Goal: Transaction & Acquisition: Purchase product/service

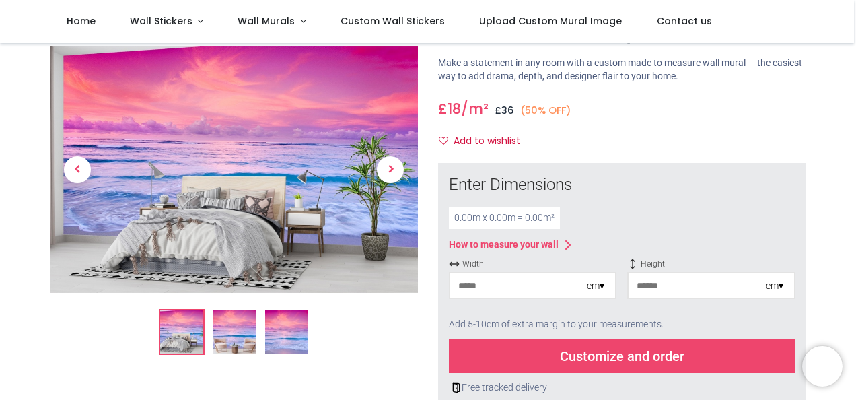
scroll to position [135, 0]
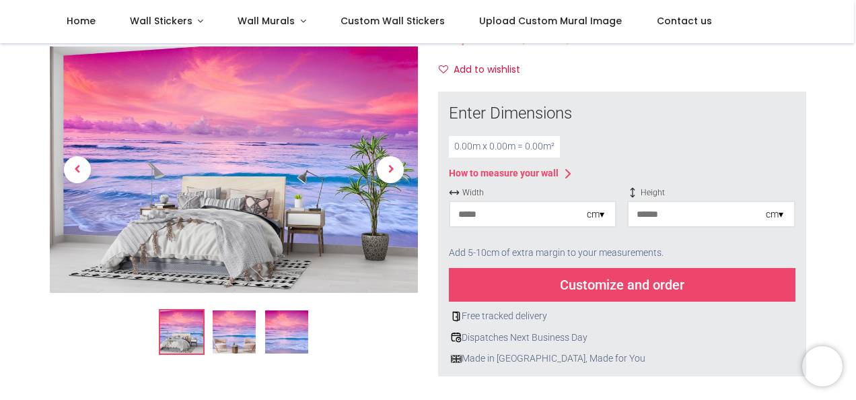
click at [481, 216] on input "number" at bounding box center [518, 214] width 137 height 24
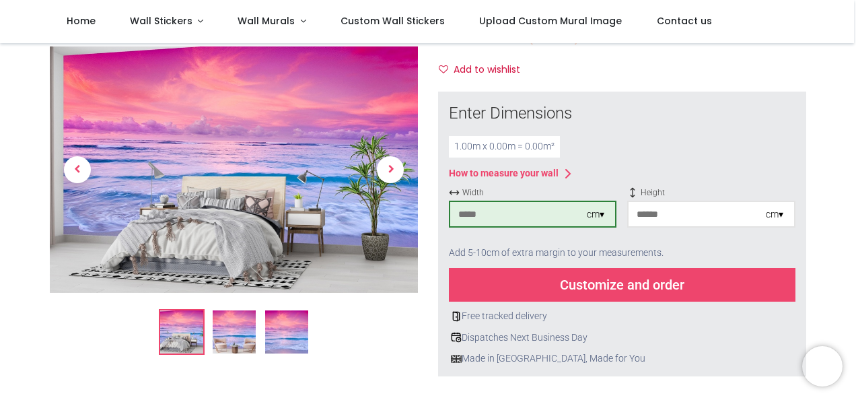
type input "***"
click at [674, 215] on input "number" at bounding box center [697, 214] width 137 height 24
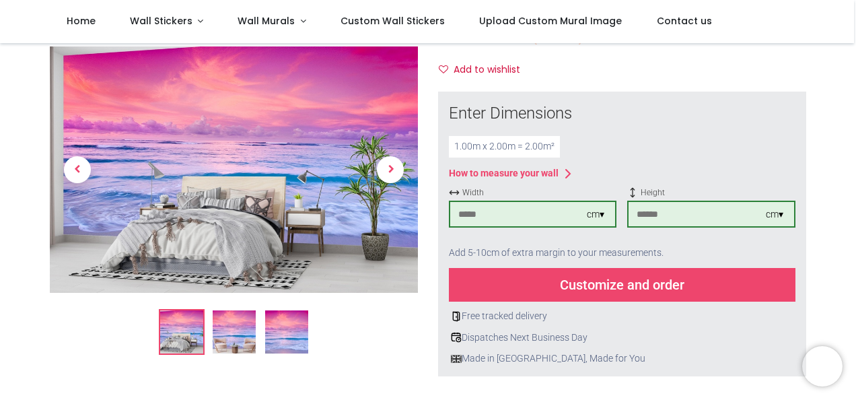
type input "***"
click at [695, 275] on div "Customize and order" at bounding box center [622, 285] width 347 height 34
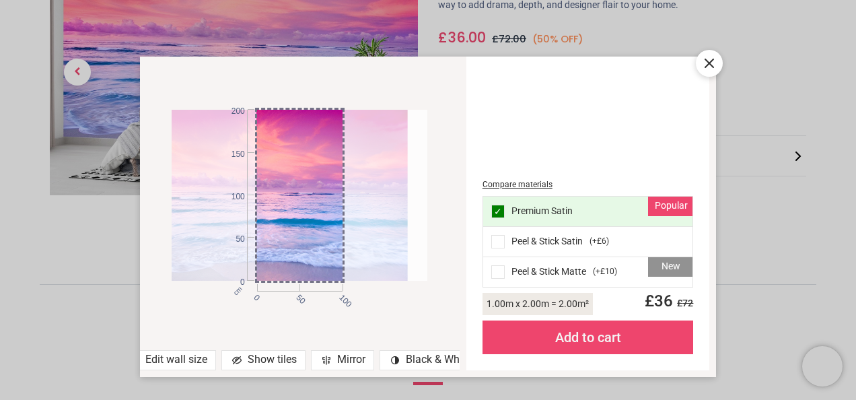
drag, startPoint x: 302, startPoint y: 184, endPoint x: 281, endPoint y: 193, distance: 22.0
click at [281, 193] on div at bounding box center [280, 195] width 256 height 171
click at [709, 59] on icon at bounding box center [709, 63] width 16 height 16
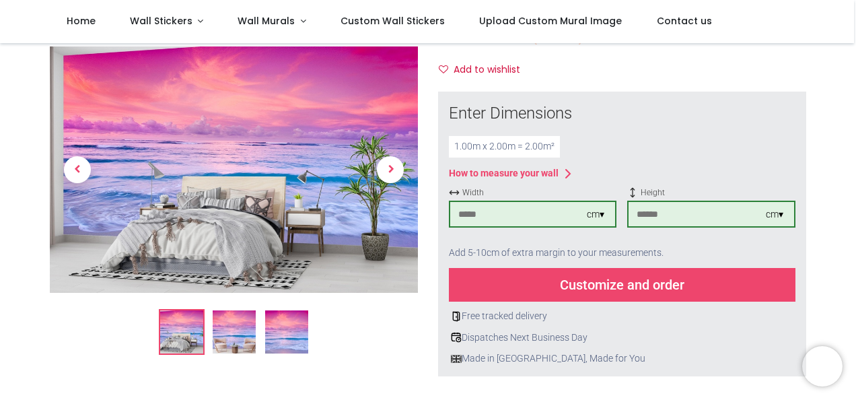
click at [516, 214] on input "***" at bounding box center [518, 214] width 137 height 24
type input "***"
click at [662, 213] on input "***" at bounding box center [697, 214] width 137 height 24
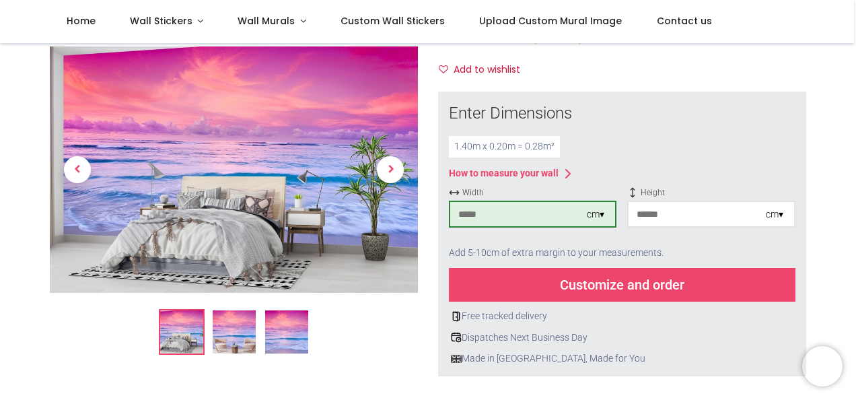
type input "*"
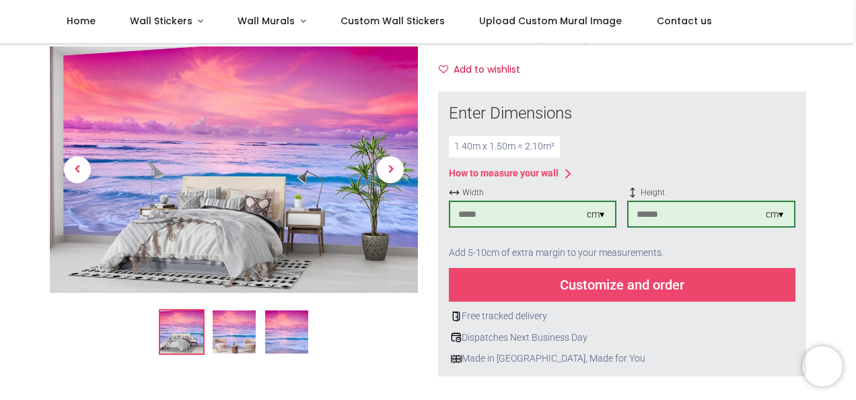
type input "***"
click at [668, 287] on div "Customize and order" at bounding box center [622, 285] width 347 height 34
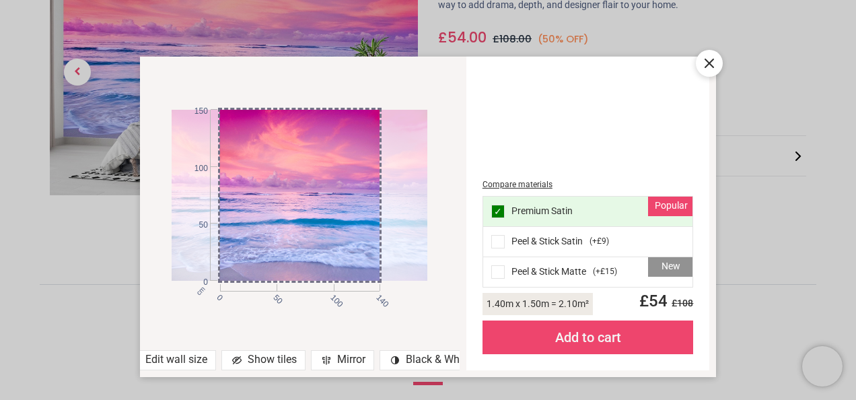
click at [705, 62] on icon at bounding box center [709, 63] width 16 height 16
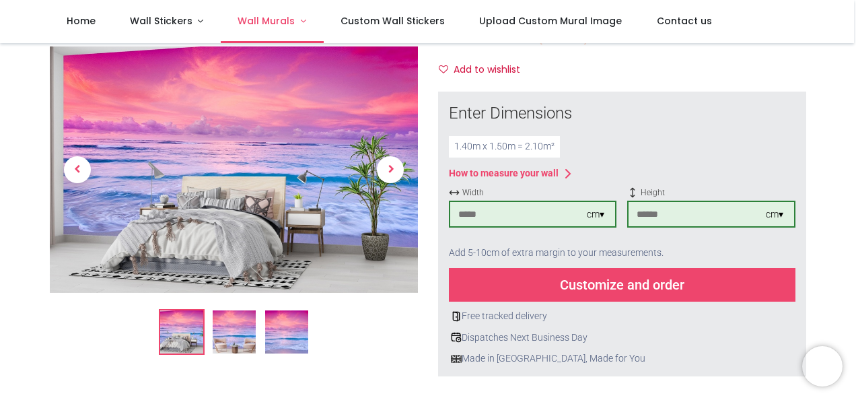
click at [255, 19] on span "Wall Murals" at bounding box center [266, 20] width 57 height 13
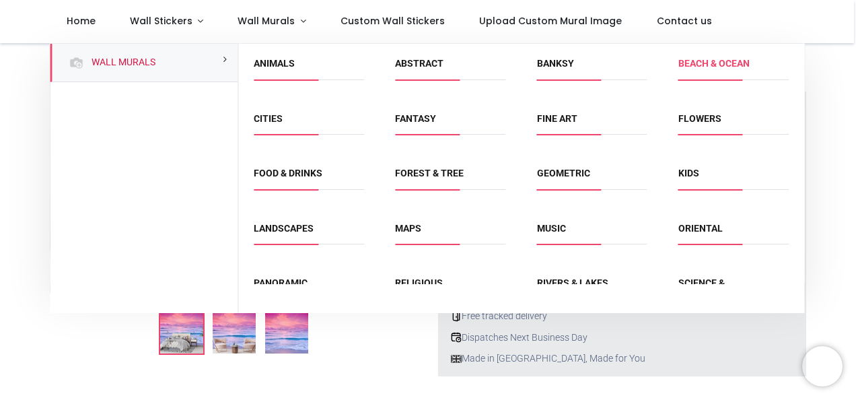
click at [700, 69] on link "Beach & Ocean" at bounding box center [713, 63] width 71 height 11
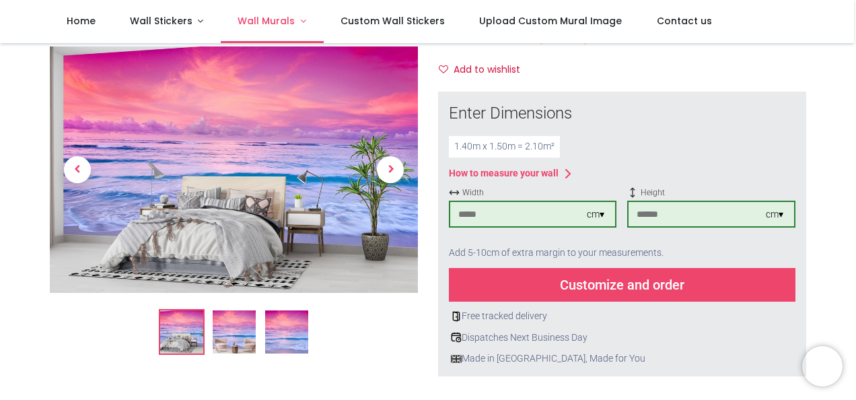
click at [289, 19] on span "Wall Murals" at bounding box center [268, 20] width 60 height 13
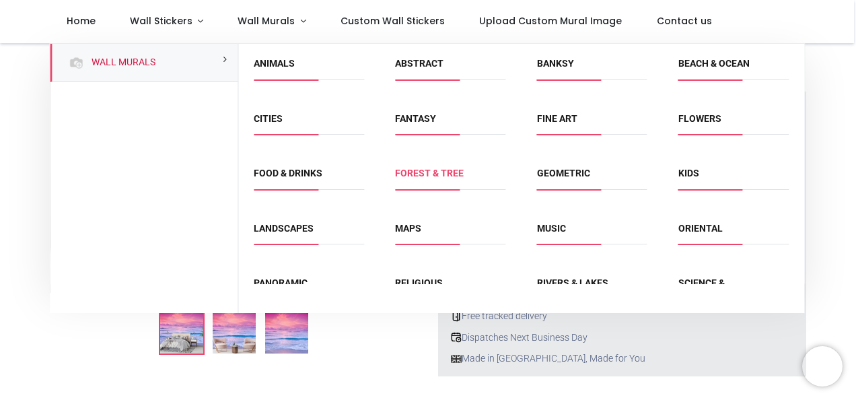
click at [445, 174] on link "Forest & Tree" at bounding box center [429, 173] width 69 height 11
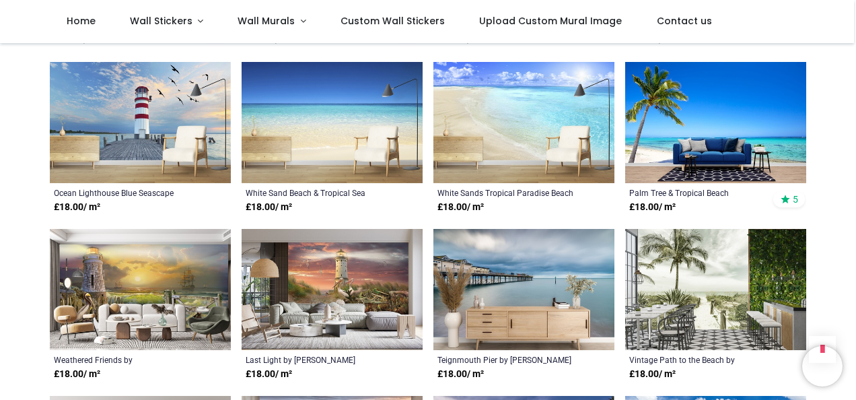
scroll to position [808, 0]
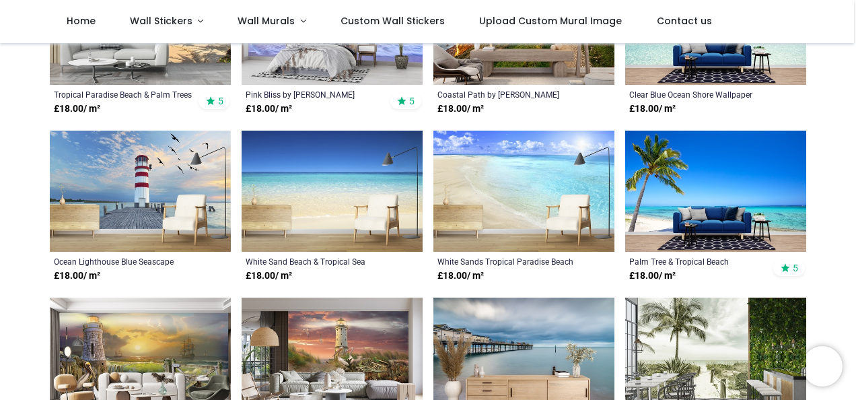
scroll to position [471, 0]
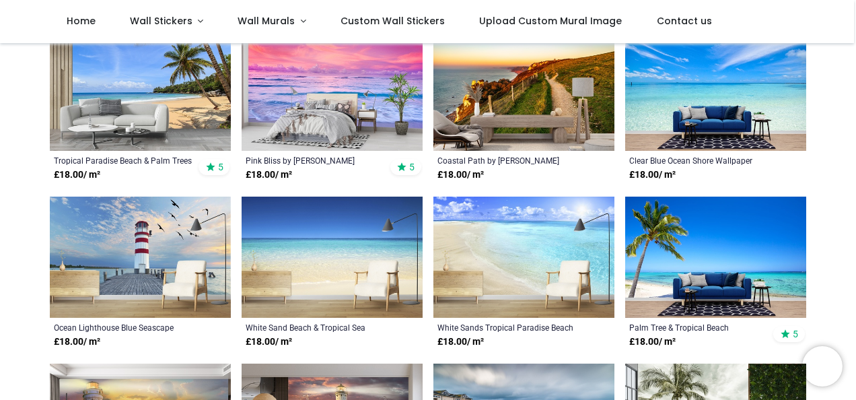
click at [703, 77] on img at bounding box center [715, 90] width 181 height 121
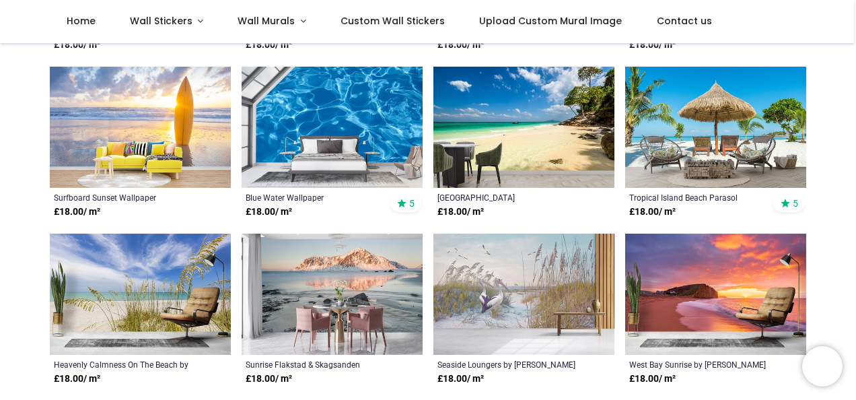
scroll to position [508, 0]
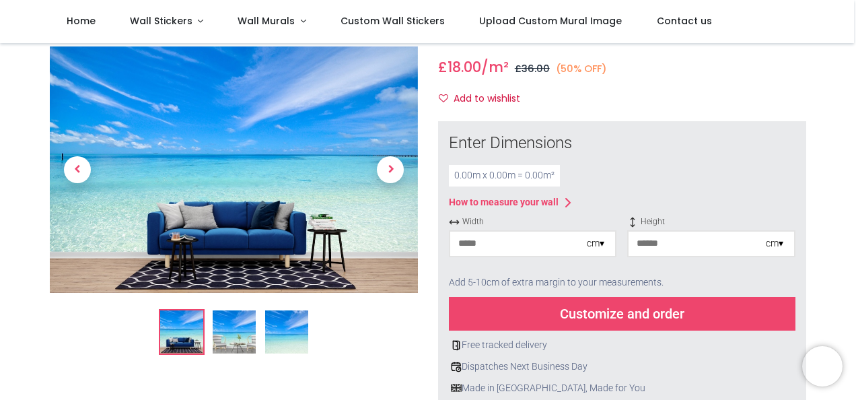
scroll to position [67, 0]
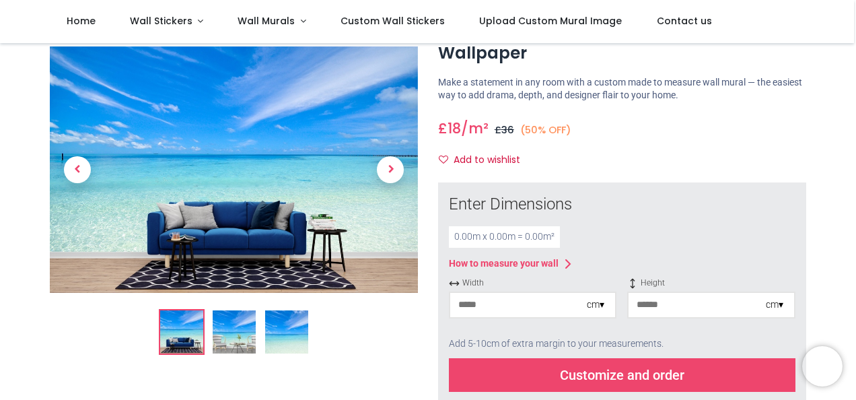
click at [284, 330] on img at bounding box center [286, 332] width 43 height 43
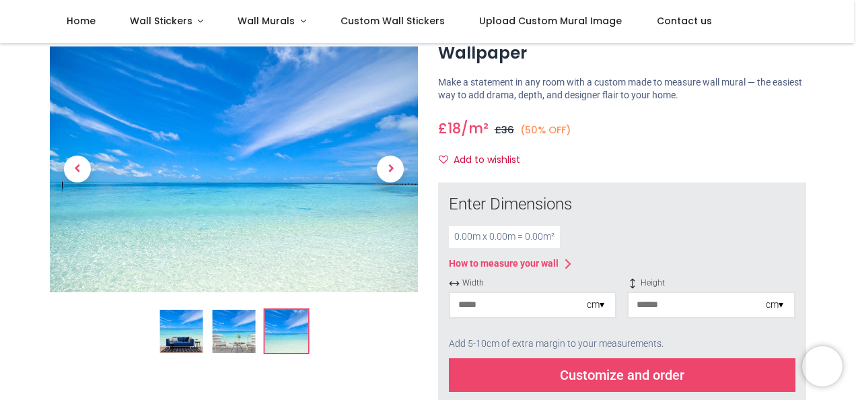
click at [491, 302] on input "number" at bounding box center [518, 305] width 137 height 24
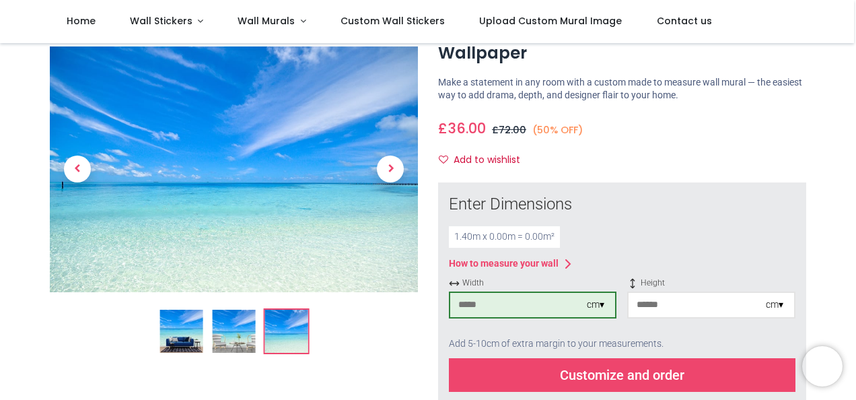
type input "***"
click at [656, 300] on input "number" at bounding box center [697, 305] width 137 height 24
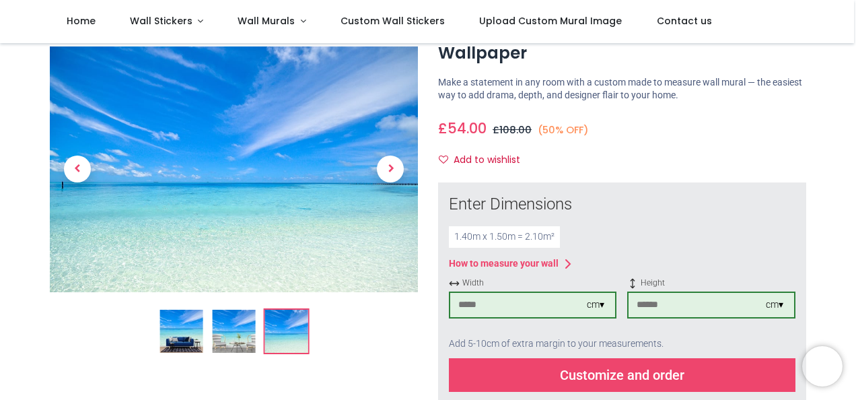
type input "***"
click at [675, 373] on div "Customize and order" at bounding box center [622, 375] width 347 height 34
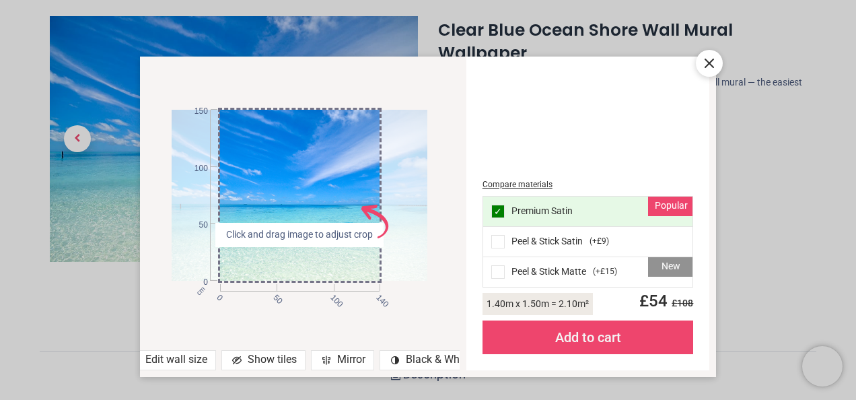
click at [512, 190] on div "Compare materials" at bounding box center [588, 184] width 211 height 11
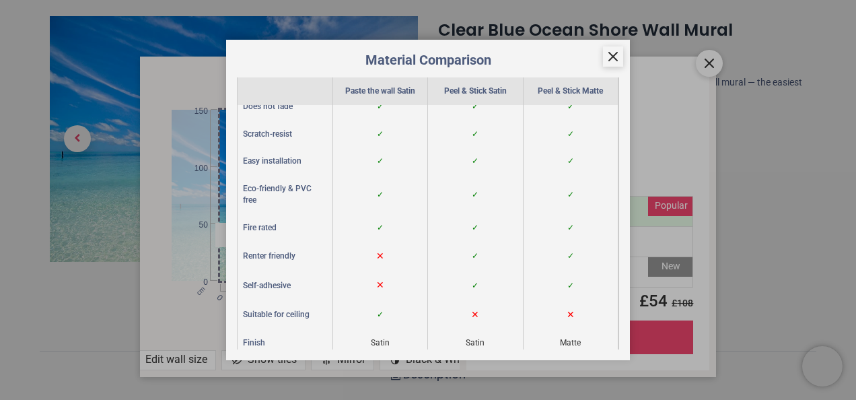
scroll to position [129, 0]
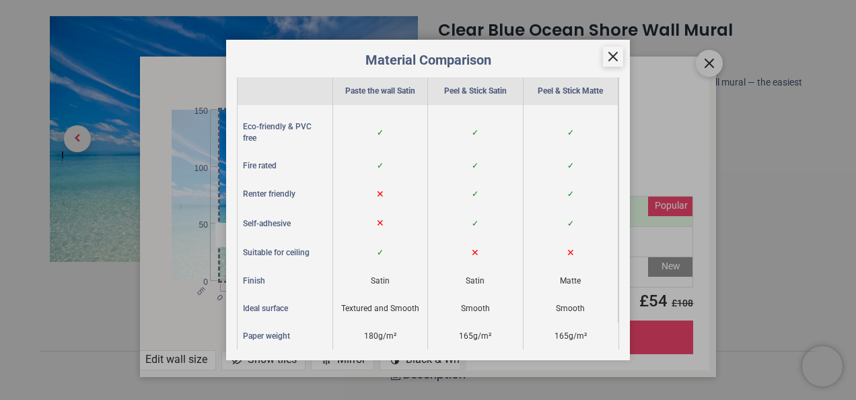
click at [616, 60] on icon at bounding box center [613, 57] width 8 height 8
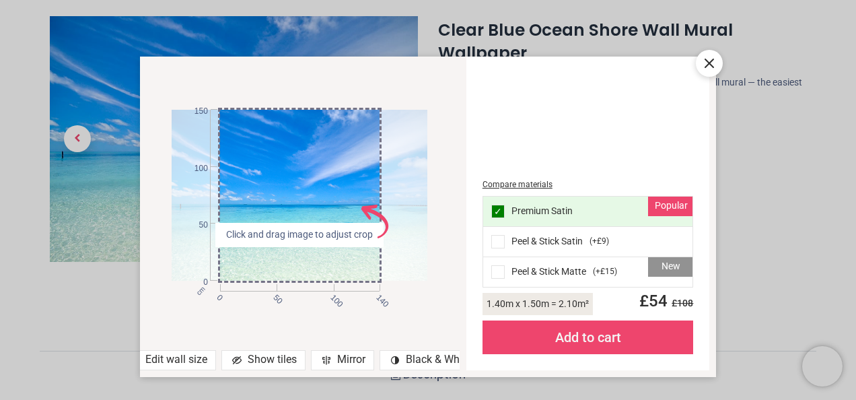
click at [710, 58] on icon at bounding box center [709, 63] width 16 height 16
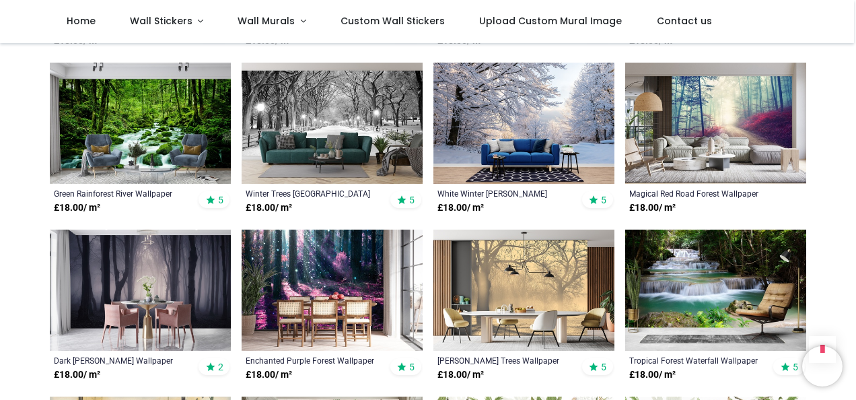
scroll to position [673, 0]
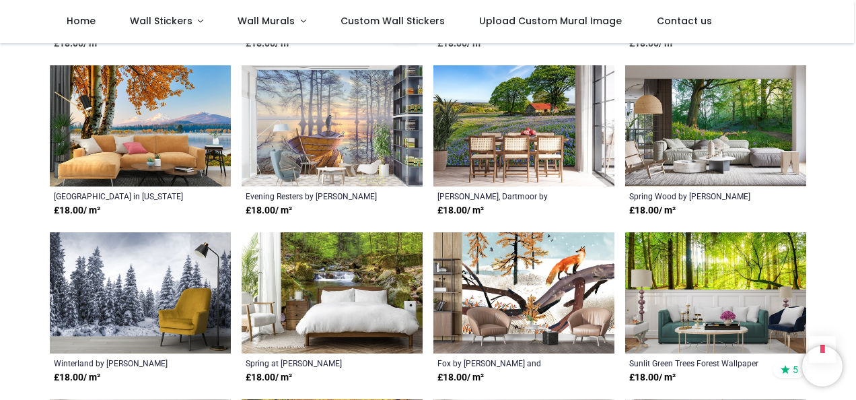
scroll to position [1481, 0]
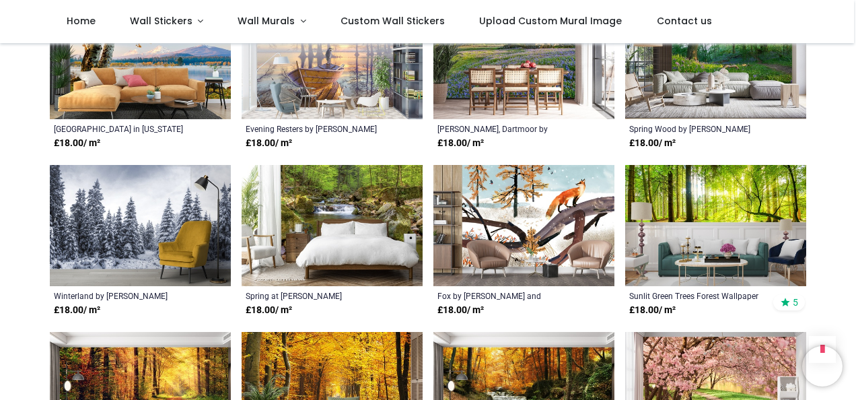
click at [718, 207] on img at bounding box center [715, 225] width 181 height 121
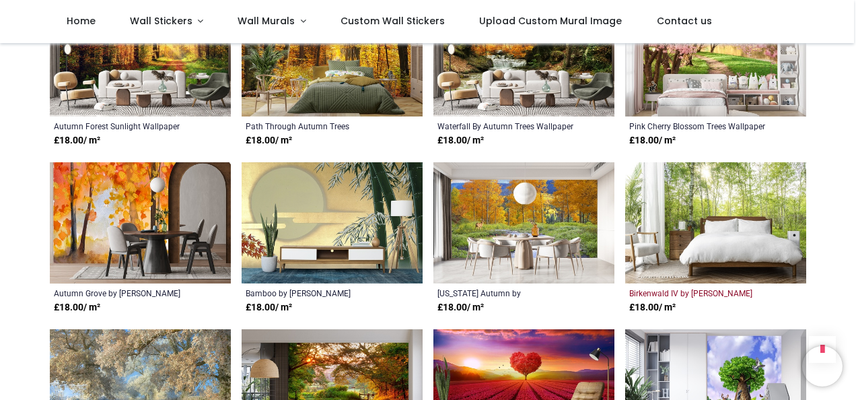
scroll to position [1885, 0]
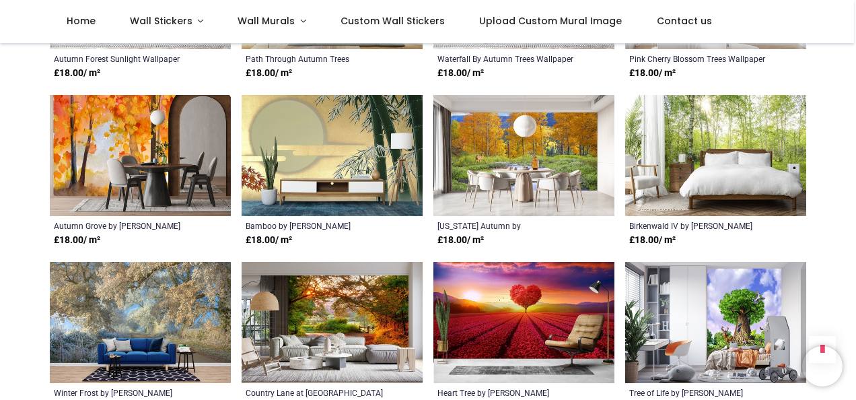
click at [720, 123] on img at bounding box center [715, 155] width 181 height 121
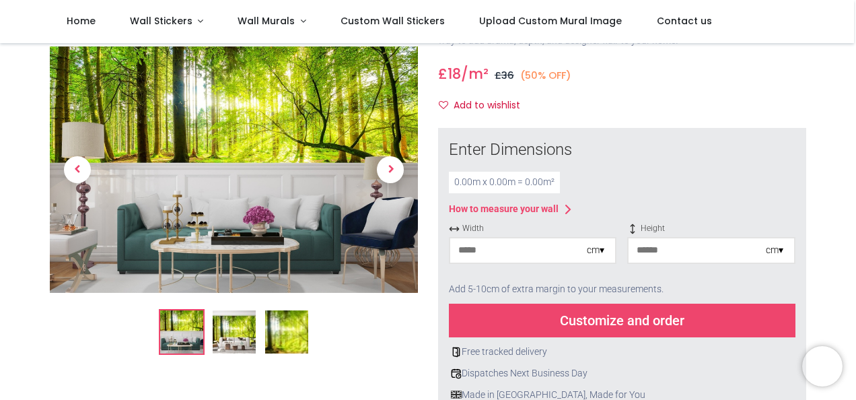
scroll to position [135, 0]
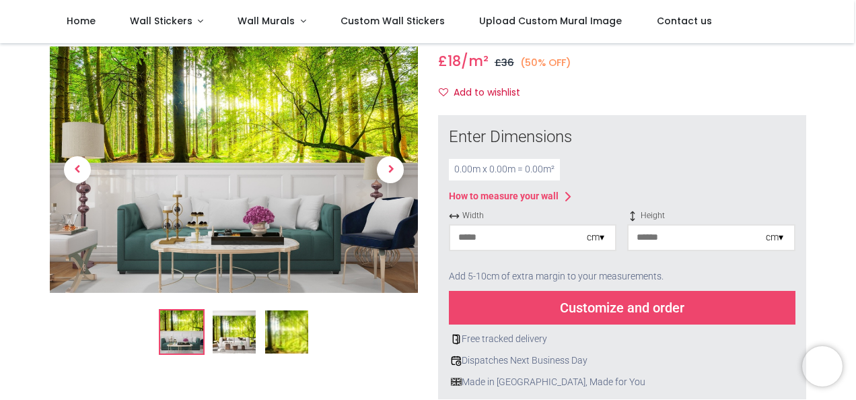
click at [522, 235] on input "number" at bounding box center [518, 237] width 137 height 24
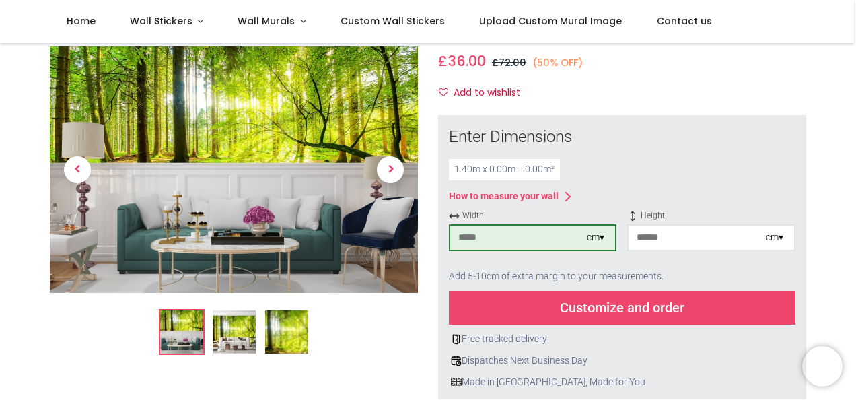
type input "***"
click at [715, 238] on input "number" at bounding box center [697, 237] width 137 height 24
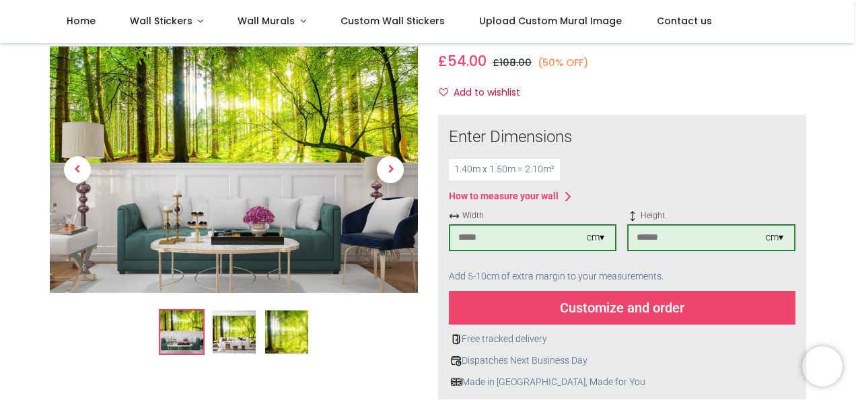
type input "***"
click at [680, 307] on div "Customize and order" at bounding box center [622, 308] width 347 height 34
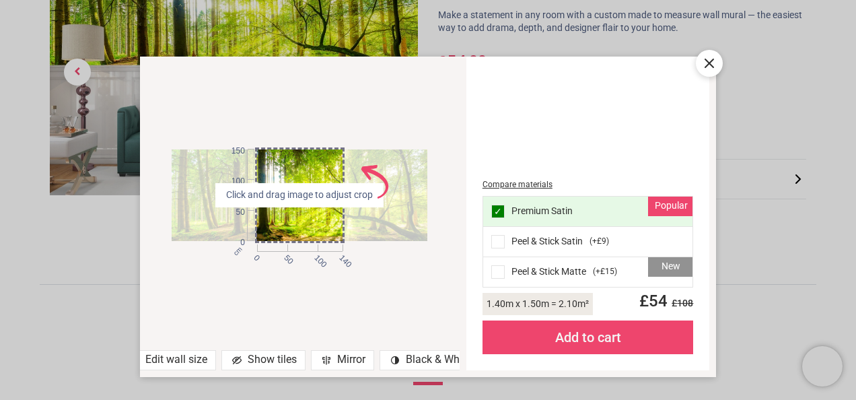
click at [560, 273] on div "New Peel & Stick Matte ( +£15 )" at bounding box center [588, 272] width 210 height 30
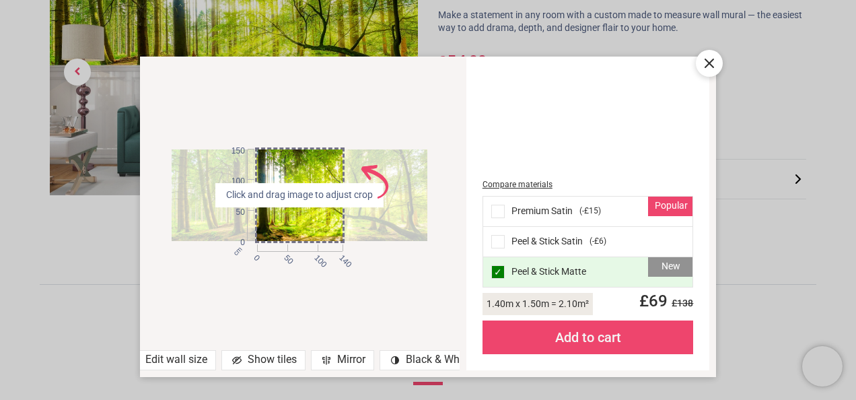
click at [316, 172] on div at bounding box center [300, 195] width 256 height 92
click at [423, 132] on div "cm 0 50 100 140 0 50 100 150 Click and drag image to adjust crop AdobeStock_640…" at bounding box center [300, 195] width 320 height 250
click at [228, 296] on div "cm 0 50 100 140 0 50 100 150 Click and drag image to adjust crop AdobeStock_640…" at bounding box center [300, 195] width 320 height 250
click at [176, 273] on div "cm 0 50 100 140 0 50 100 150 Click and drag image to adjust crop AdobeStock_640…" at bounding box center [300, 195] width 320 height 250
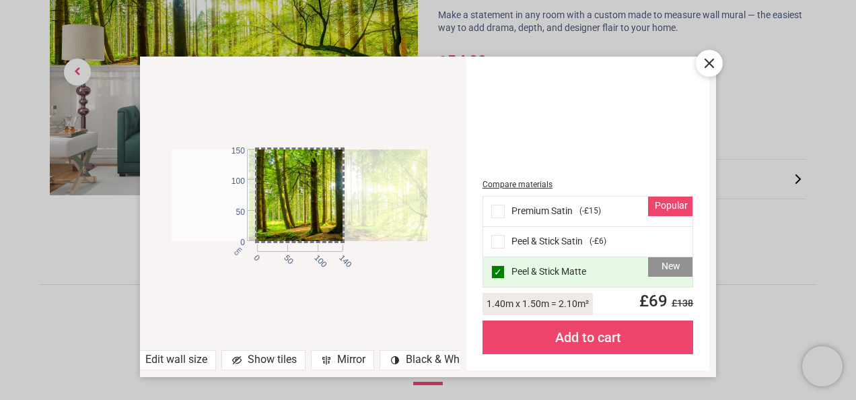
drag, startPoint x: 286, startPoint y: 219, endPoint x: 363, endPoint y: 221, distance: 77.4
click at [363, 221] on div at bounding box center [377, 195] width 256 height 92
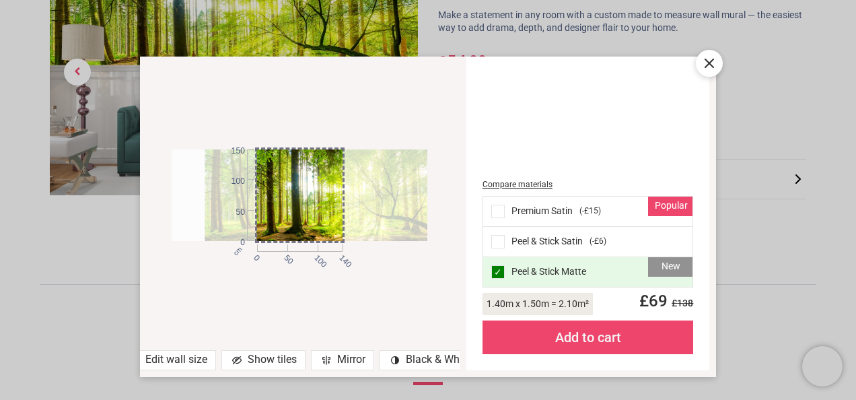
drag, startPoint x: 334, startPoint y: 233, endPoint x: 290, endPoint y: 230, distance: 43.8
click at [290, 230] on div at bounding box center [333, 195] width 256 height 92
click at [710, 59] on icon at bounding box center [709, 63] width 16 height 16
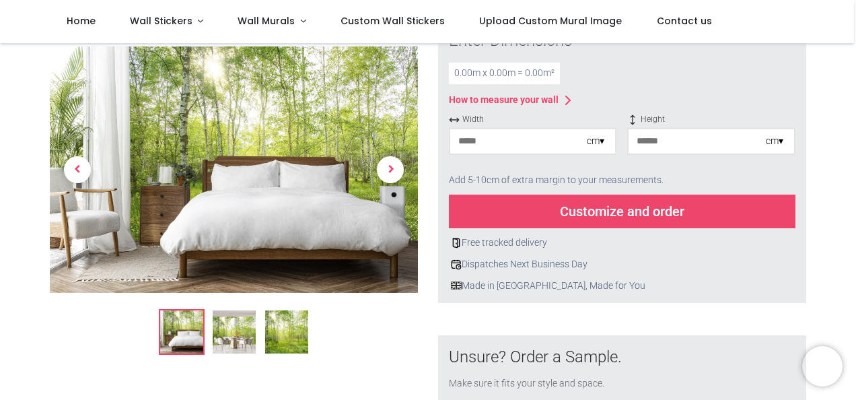
scroll to position [202, 0]
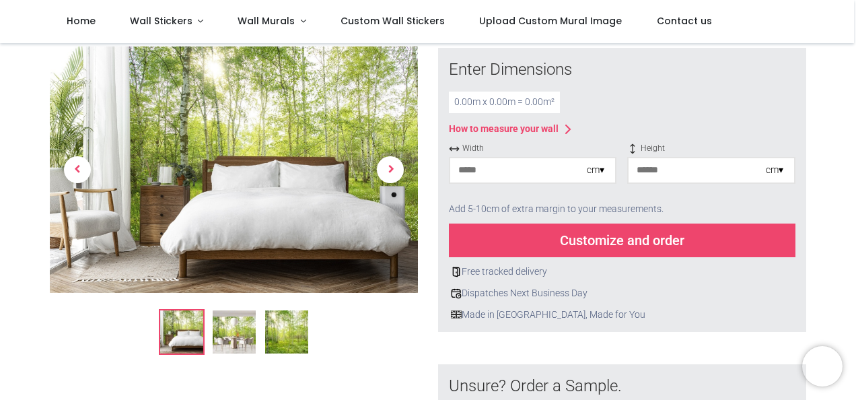
click at [287, 345] on img at bounding box center [286, 332] width 43 height 43
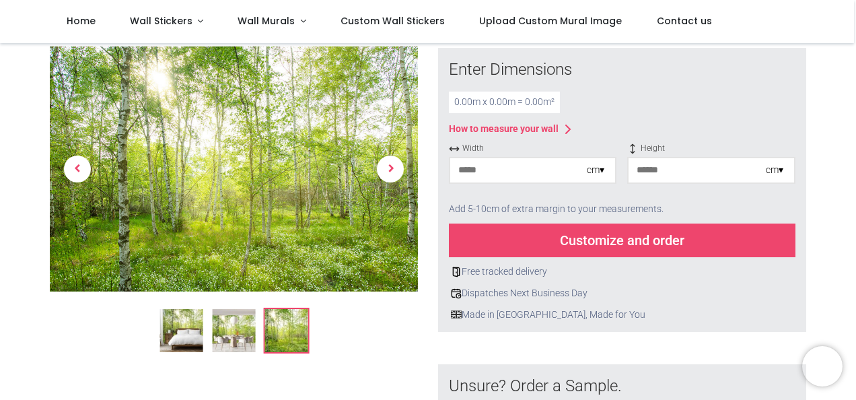
click at [512, 157] on div "cm ▾" at bounding box center [533, 170] width 168 height 27
click at [505, 158] on input "number" at bounding box center [518, 170] width 137 height 24
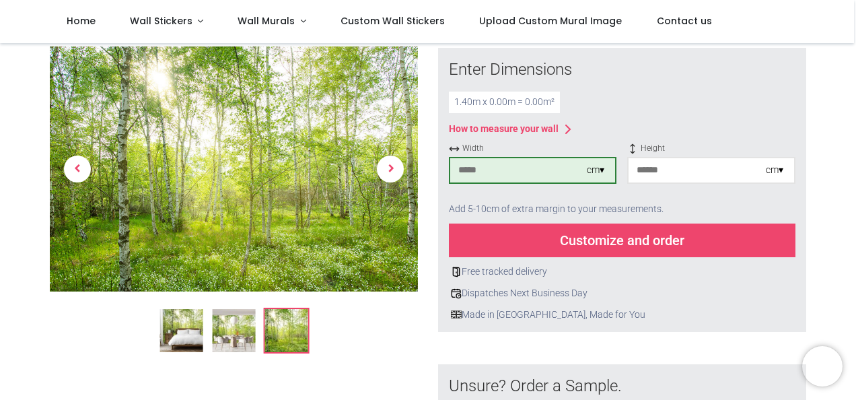
type input "***"
drag, startPoint x: 661, startPoint y: 144, endPoint x: 653, endPoint y: 147, distance: 8.8
click at [662, 158] on input "number" at bounding box center [697, 170] width 137 height 24
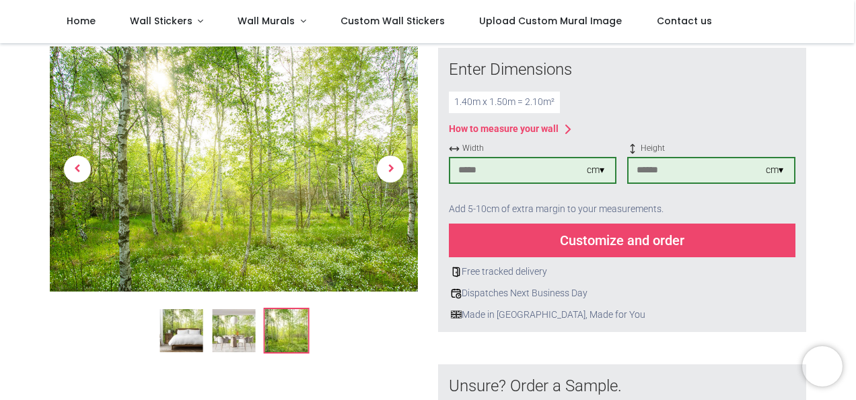
type input "***"
click at [584, 223] on div "Customize and order" at bounding box center [622, 240] width 347 height 34
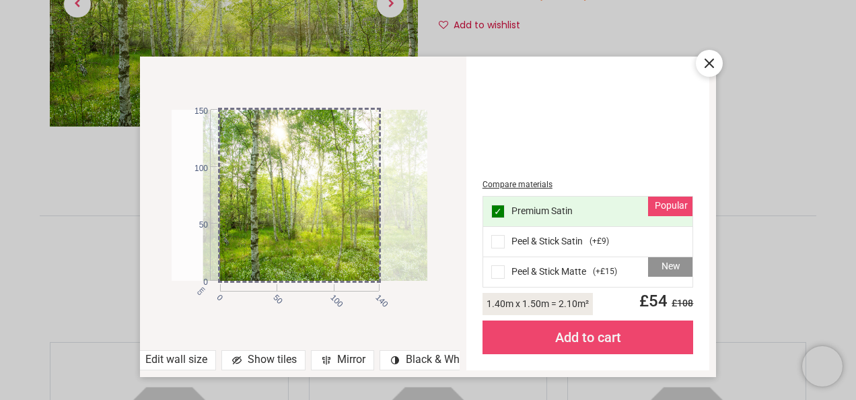
drag, startPoint x: 337, startPoint y: 158, endPoint x: 368, endPoint y: 192, distance: 46.2
click at [368, 192] on div at bounding box center [331, 195] width 256 height 170
click at [712, 65] on icon at bounding box center [709, 63] width 8 height 8
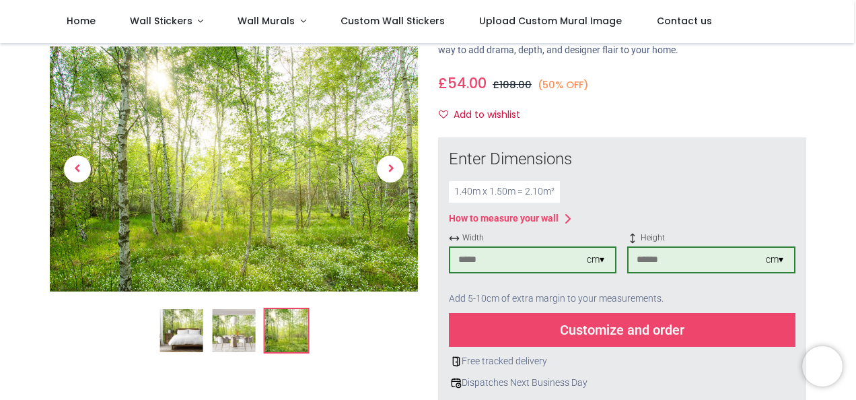
scroll to position [67, 0]
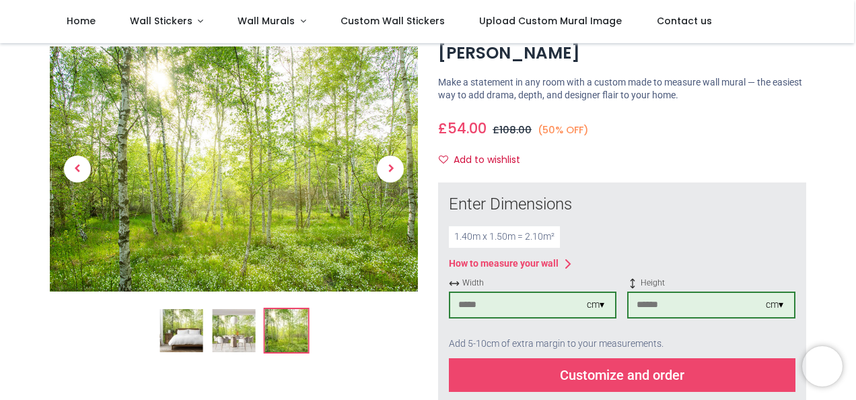
click at [548, 358] on div "Customize and order" at bounding box center [622, 375] width 347 height 34
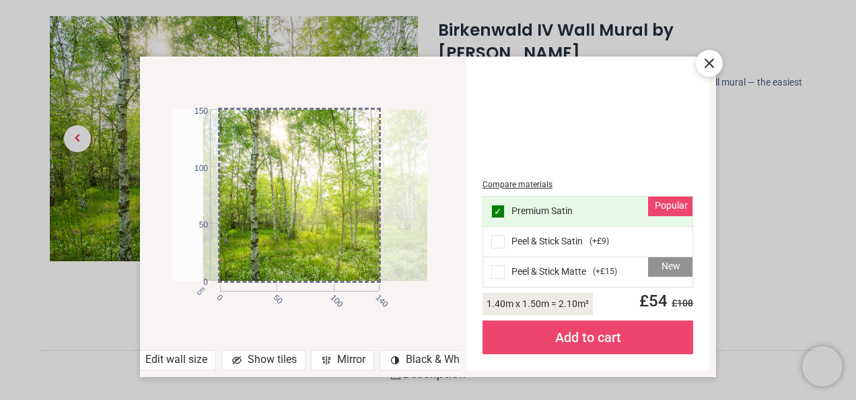
click at [501, 236] on span at bounding box center [497, 241] width 13 height 13
